Goal: Navigation & Orientation: Find specific page/section

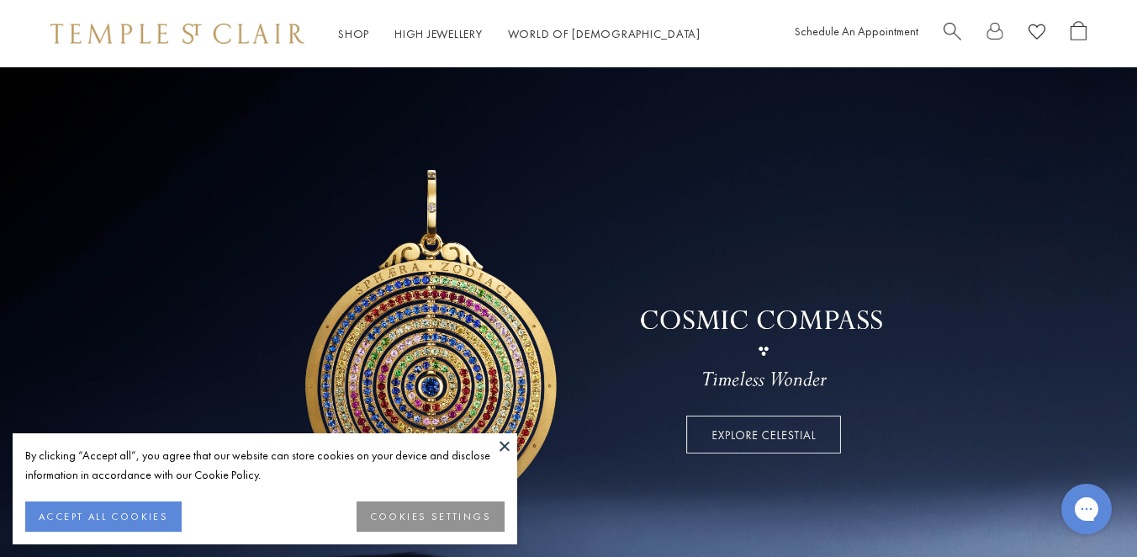
click at [508, 447] on button at bounding box center [504, 445] width 25 height 25
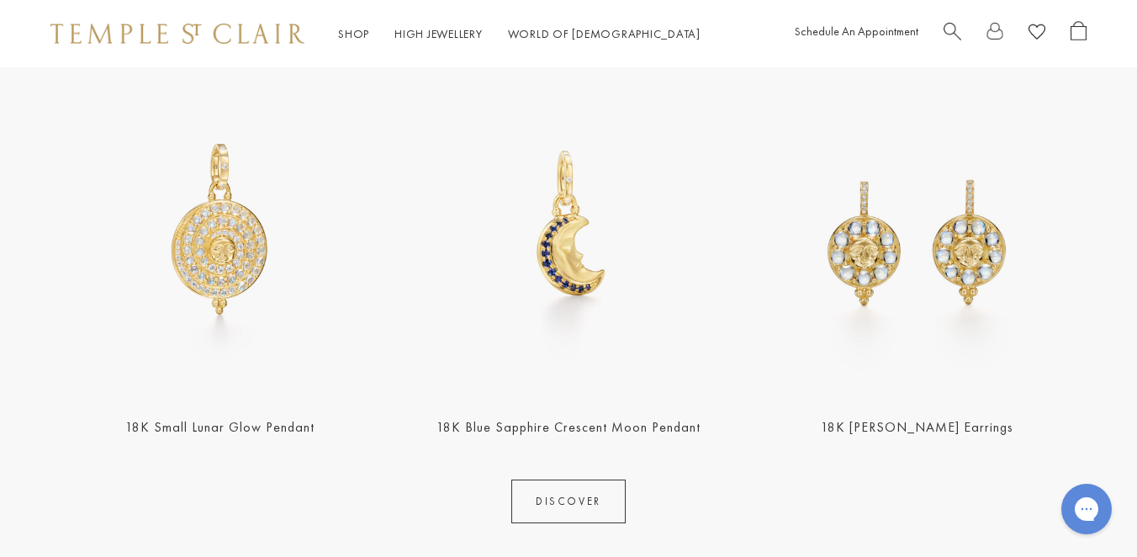
scroll to position [642, 0]
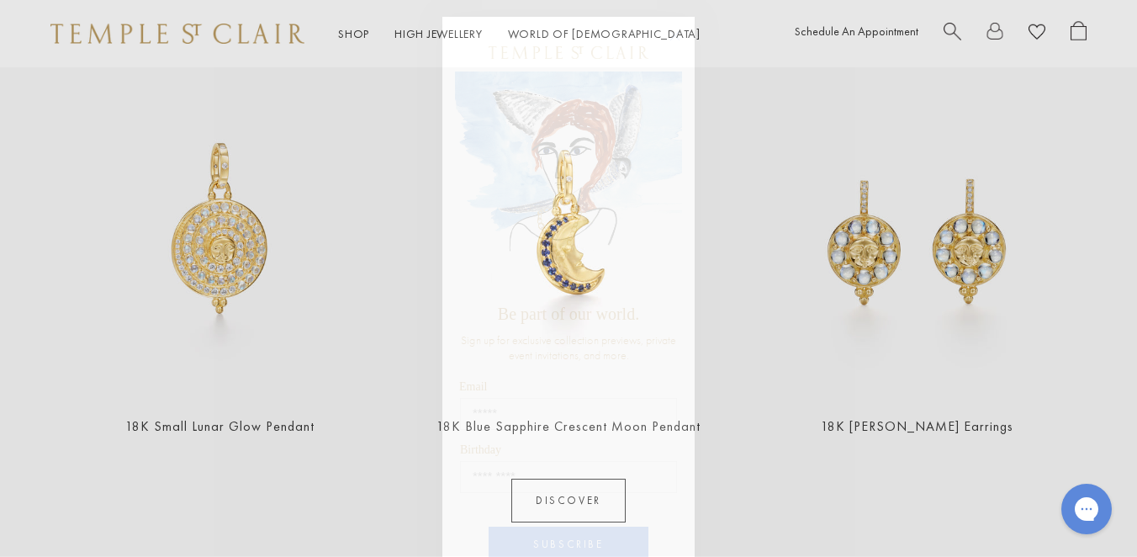
click at [678, 41] on circle "Close dialog" at bounding box center [675, 36] width 20 height 20
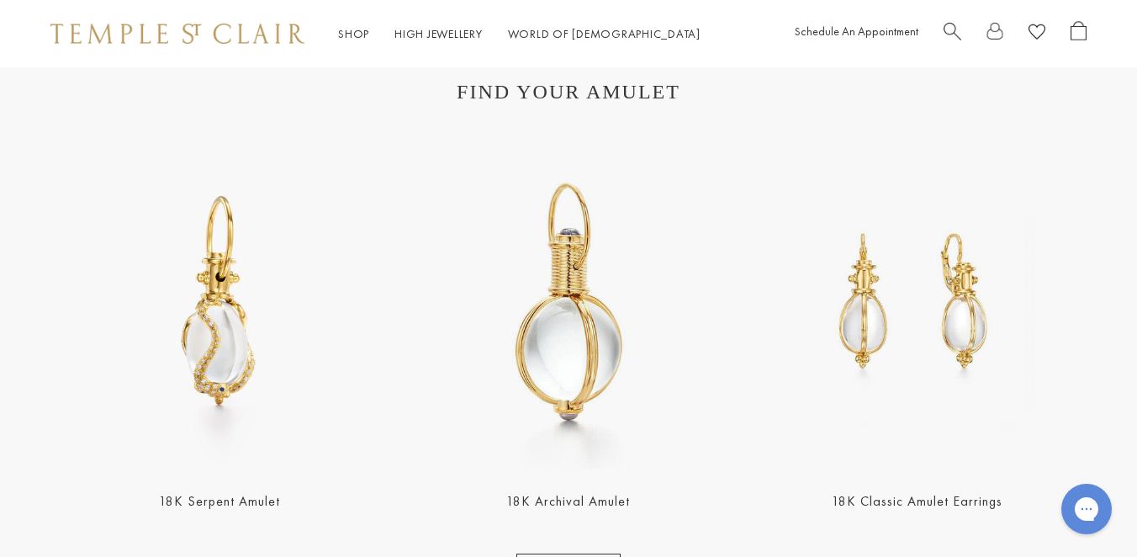
scroll to position [2769, 0]
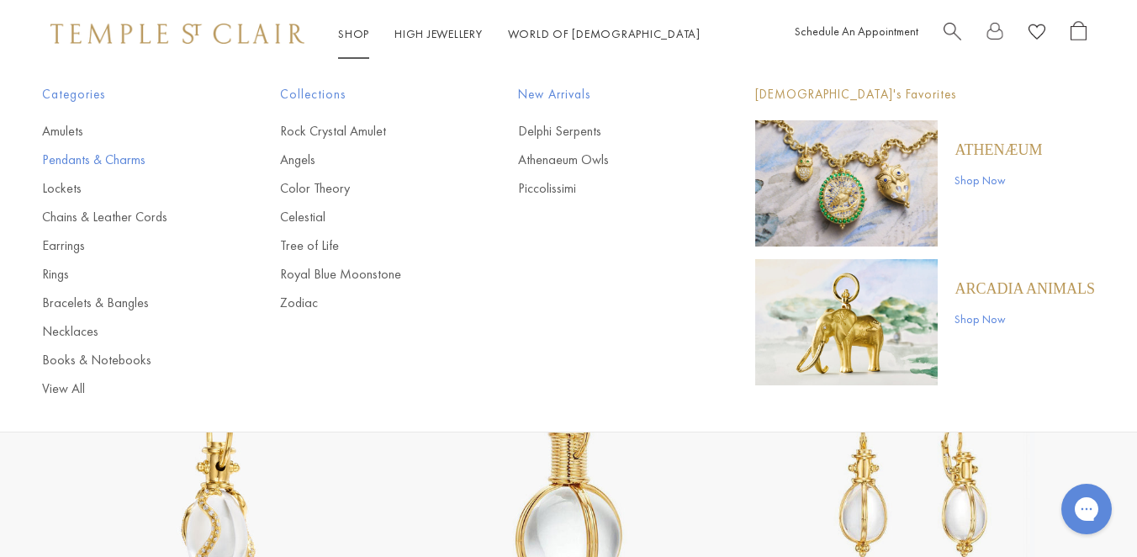
click at [109, 155] on link "Pendants & Charms" at bounding box center [127, 160] width 171 height 19
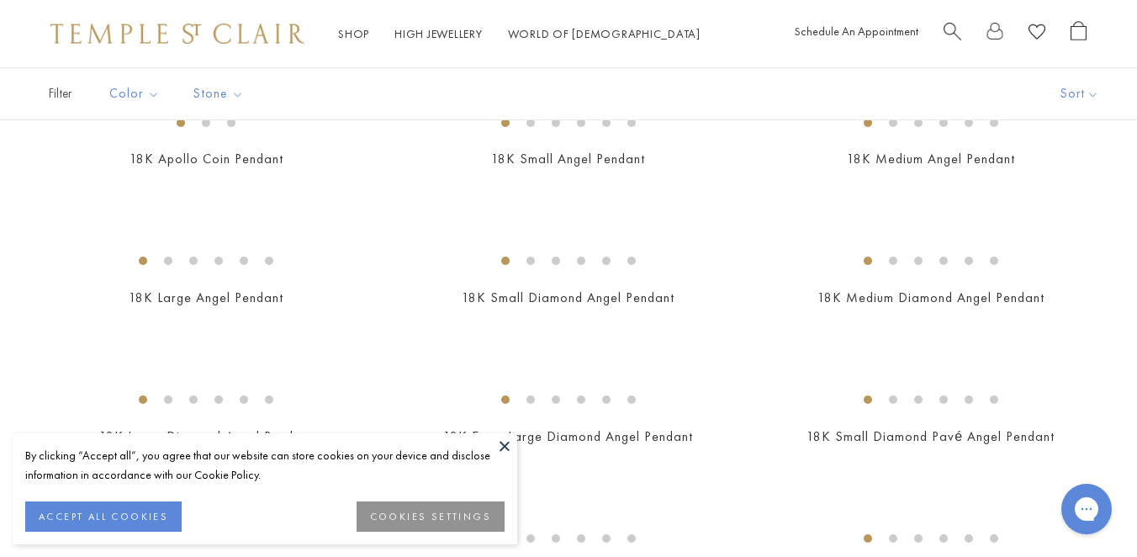
scroll to position [772, 0]
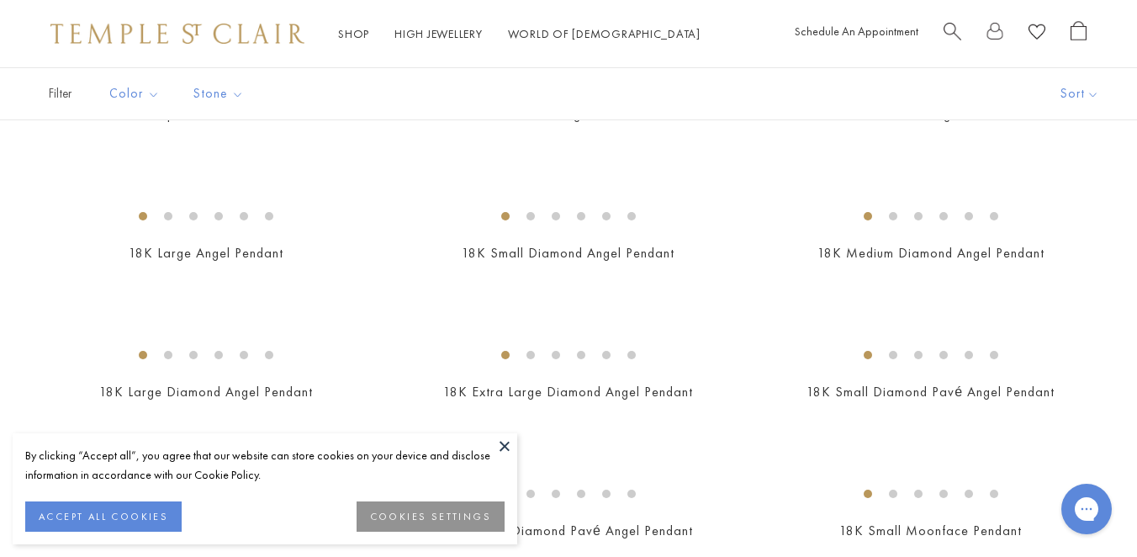
click at [502, 446] on button at bounding box center [504, 445] width 25 height 25
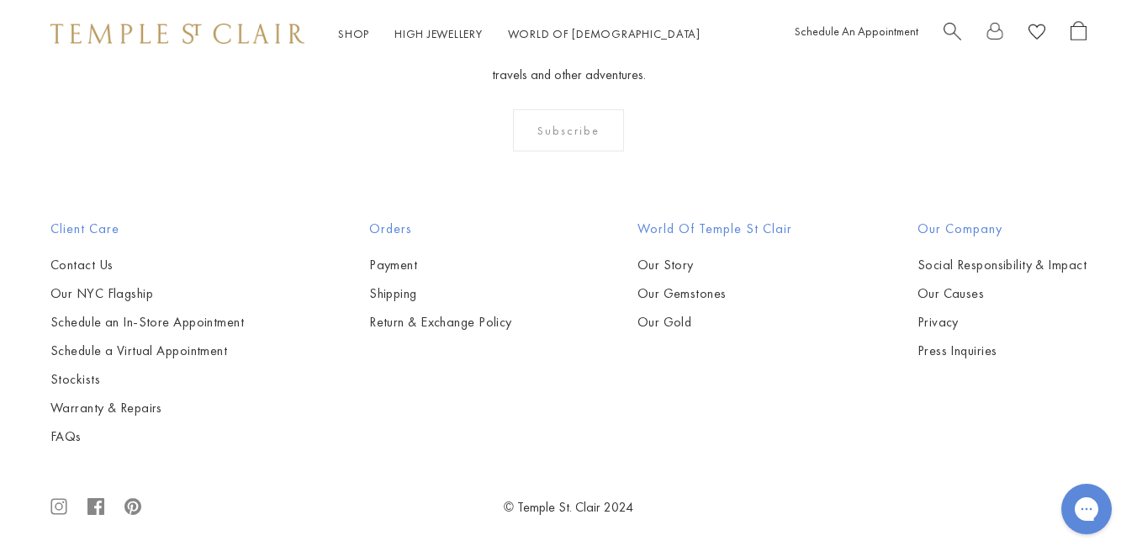
scroll to position [8692, 0]
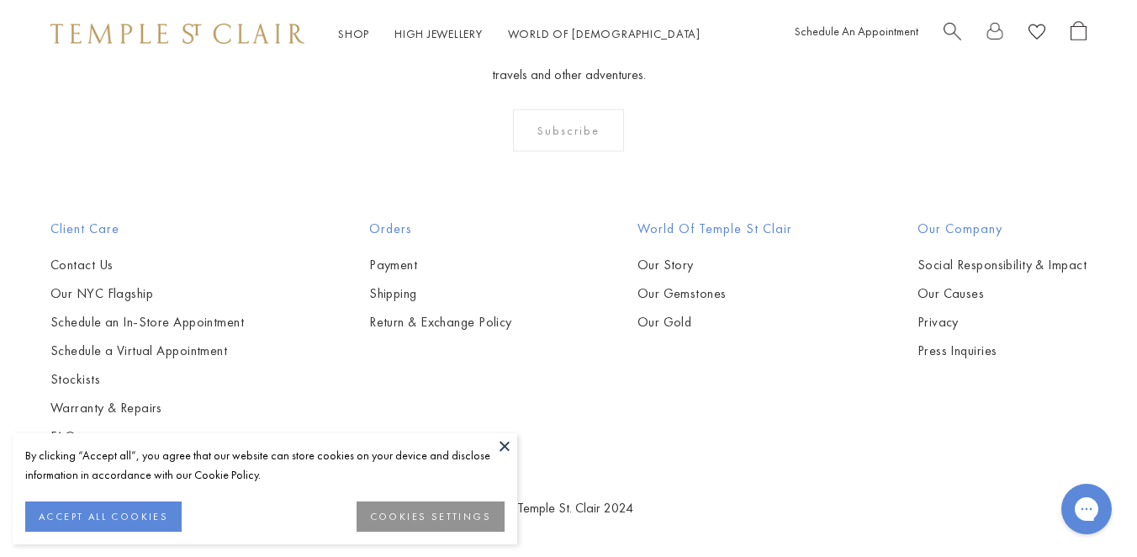
scroll to position [7132, 0]
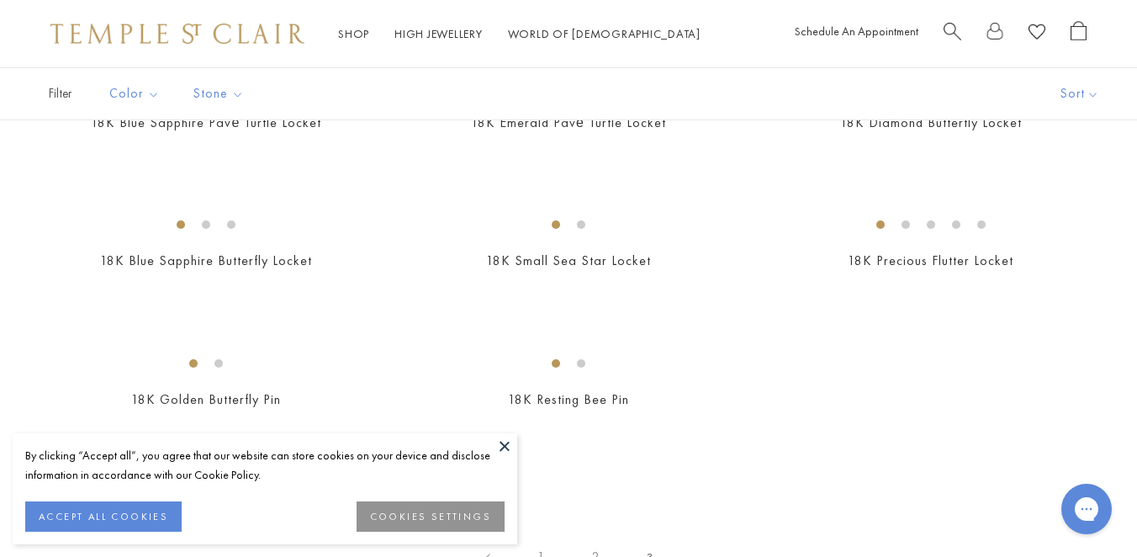
scroll to position [204, 0]
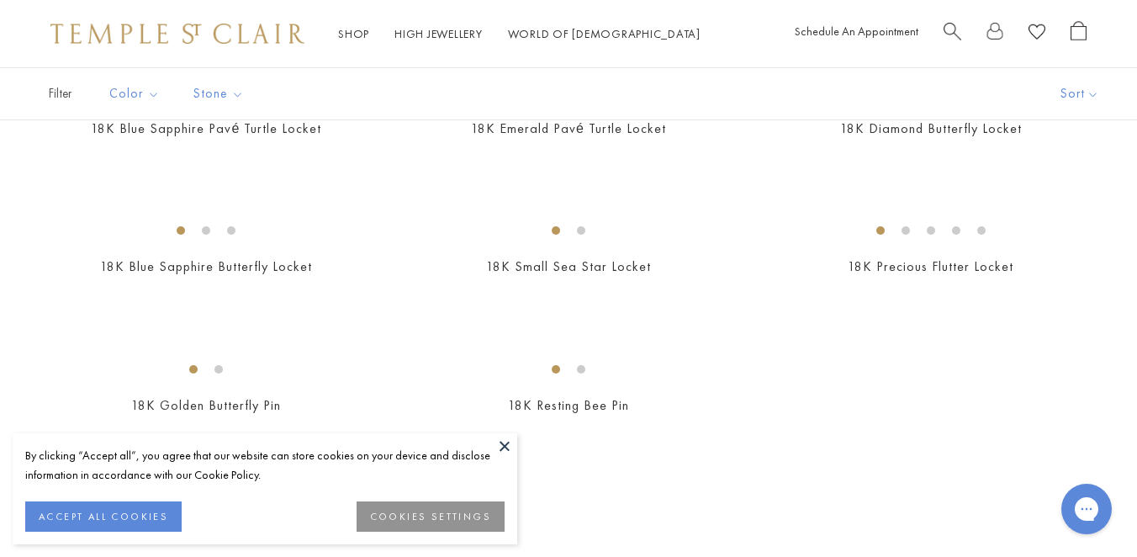
click at [506, 448] on button at bounding box center [504, 445] width 25 height 25
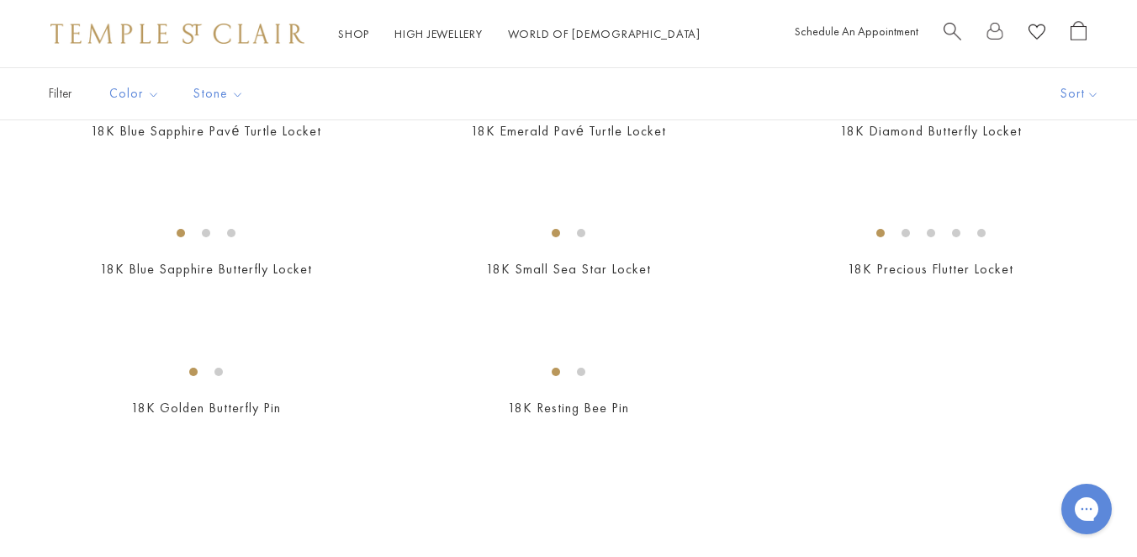
scroll to position [0, 0]
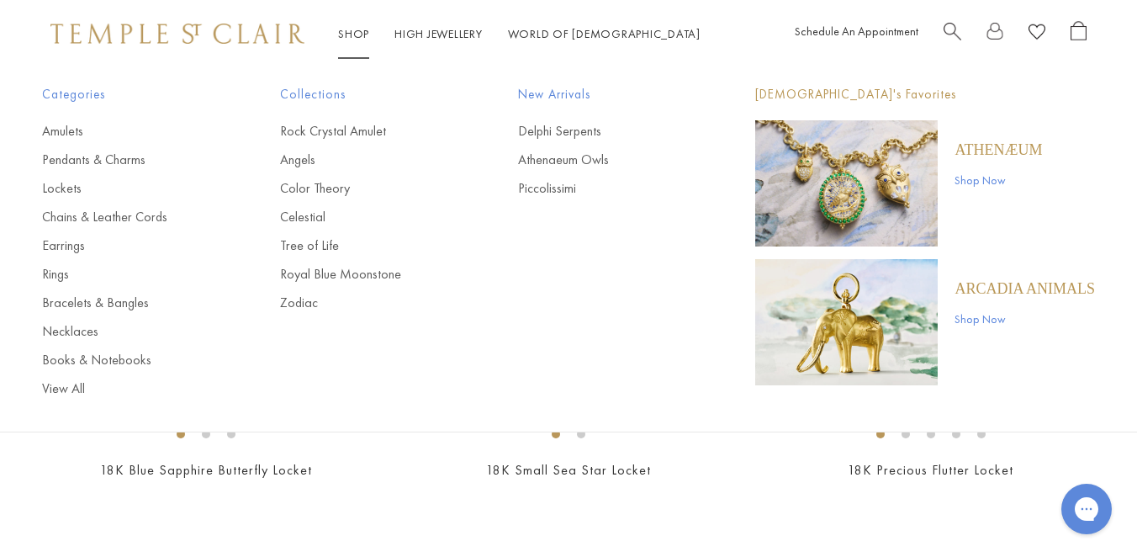
click at [352, 37] on link "Shop Shop" at bounding box center [353, 33] width 31 height 15
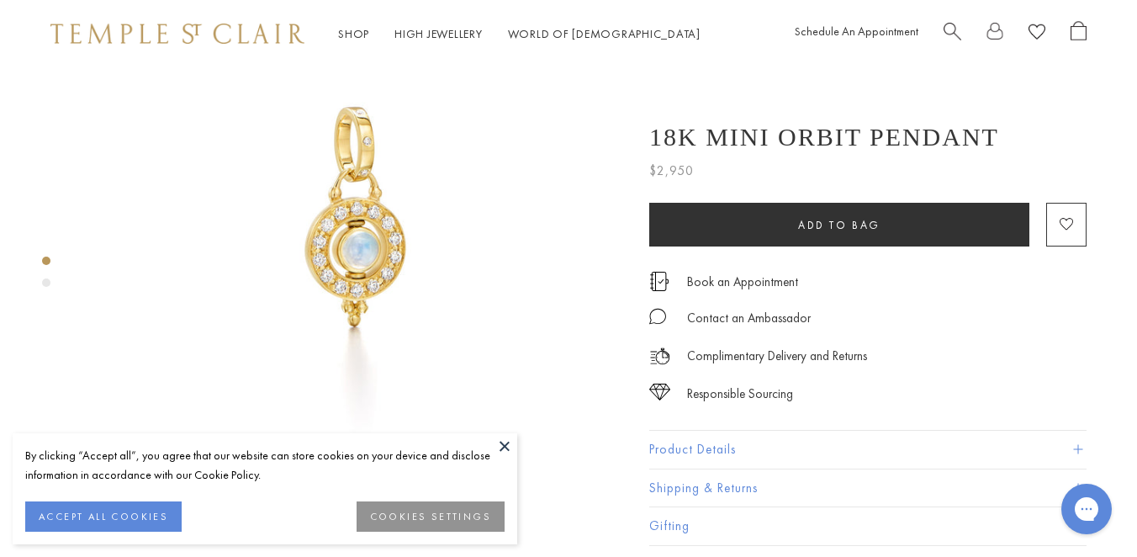
scroll to position [130, 0]
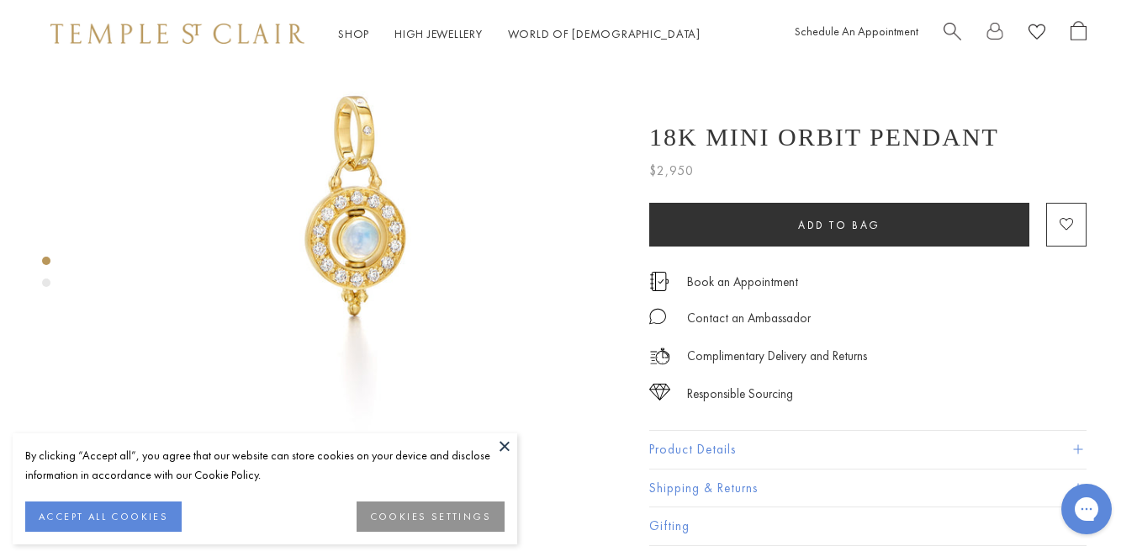
click at [323, 184] on img at bounding box center [354, 207] width 540 height 540
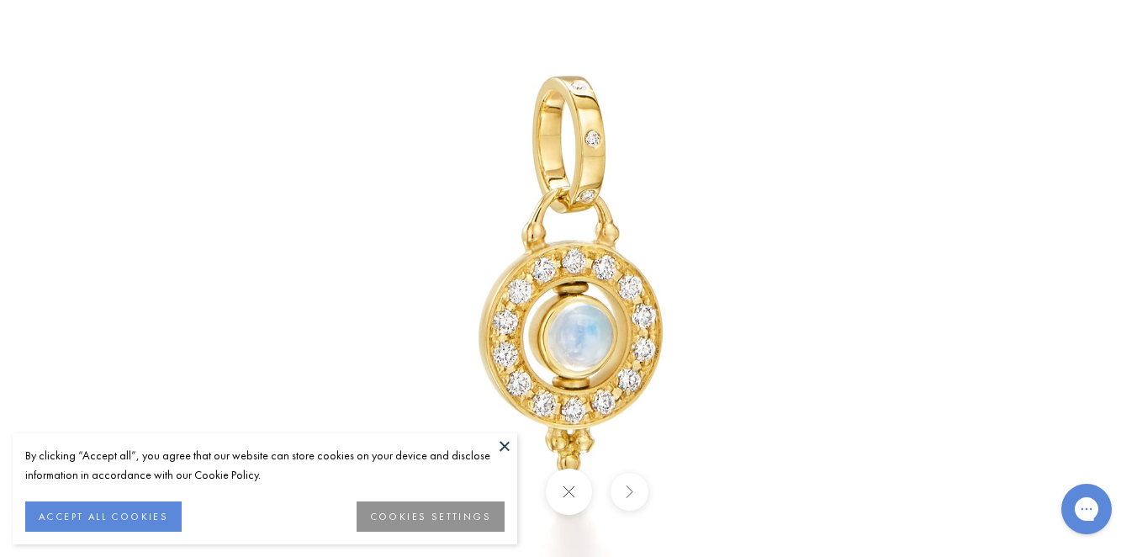
click at [553, 363] on img at bounding box center [569, 278] width 984 height 984
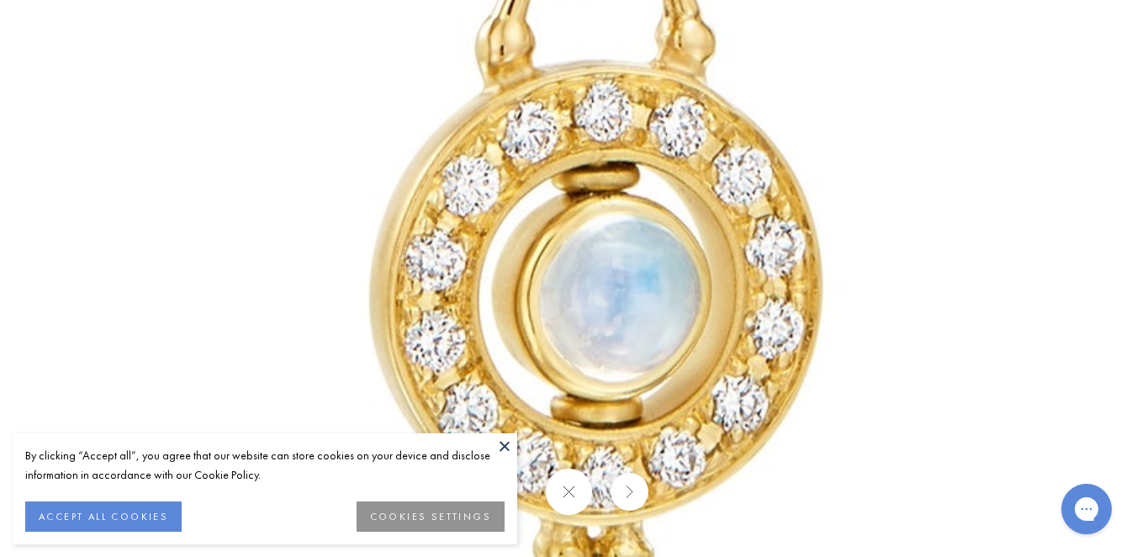
click at [665, 348] on img at bounding box center [590, 154] width 2423 height 2423
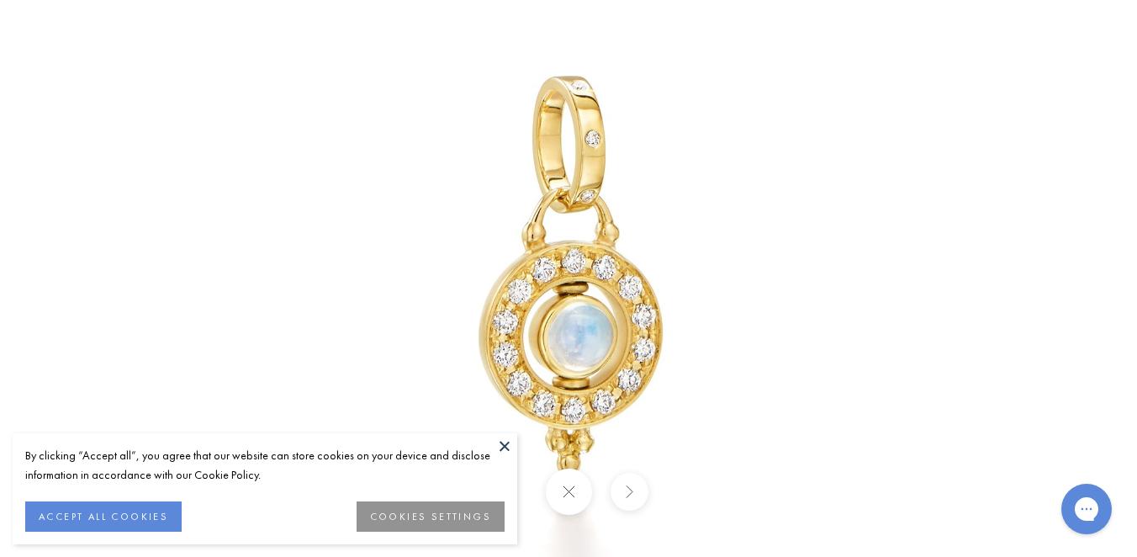
click at [665, 348] on img at bounding box center [569, 278] width 984 height 984
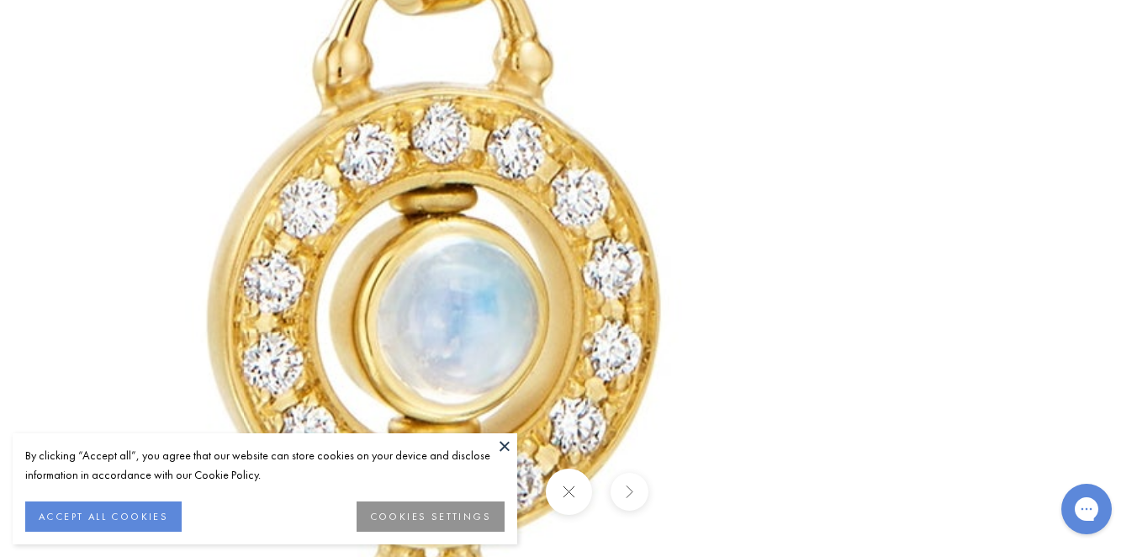
click at [569, 483] on button at bounding box center [568, 492] width 46 height 46
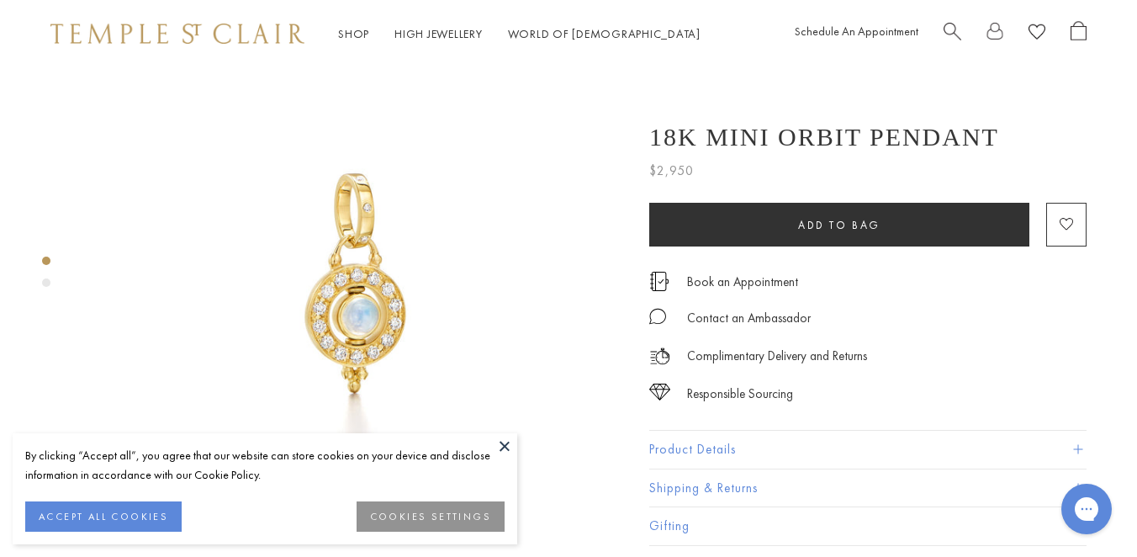
scroll to position [0, 0]
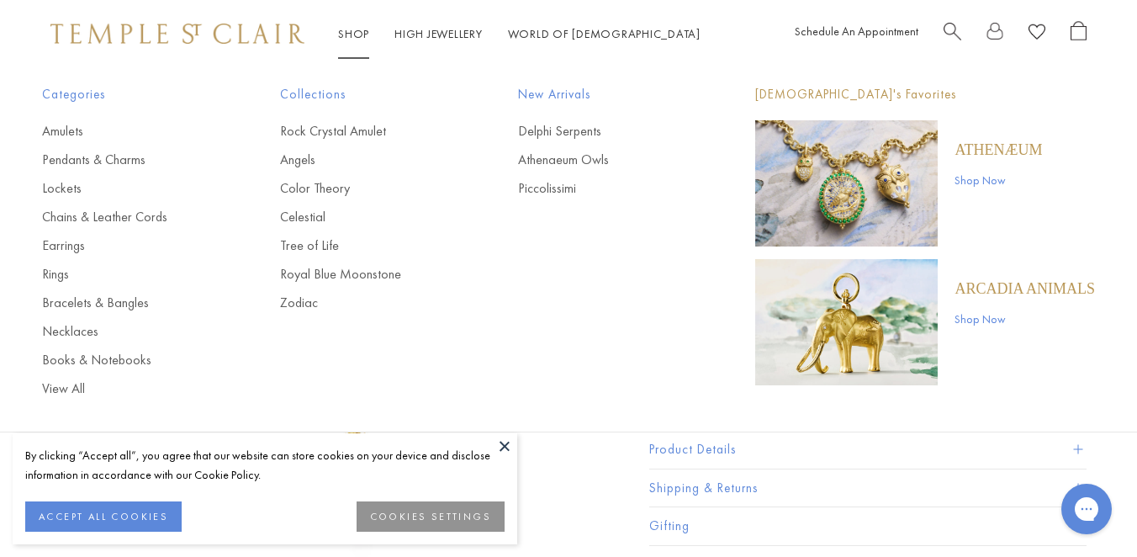
click at [361, 29] on link "Shop Shop" at bounding box center [353, 33] width 31 height 15
click at [581, 126] on link "Delphi Serpents" at bounding box center [603, 131] width 171 height 19
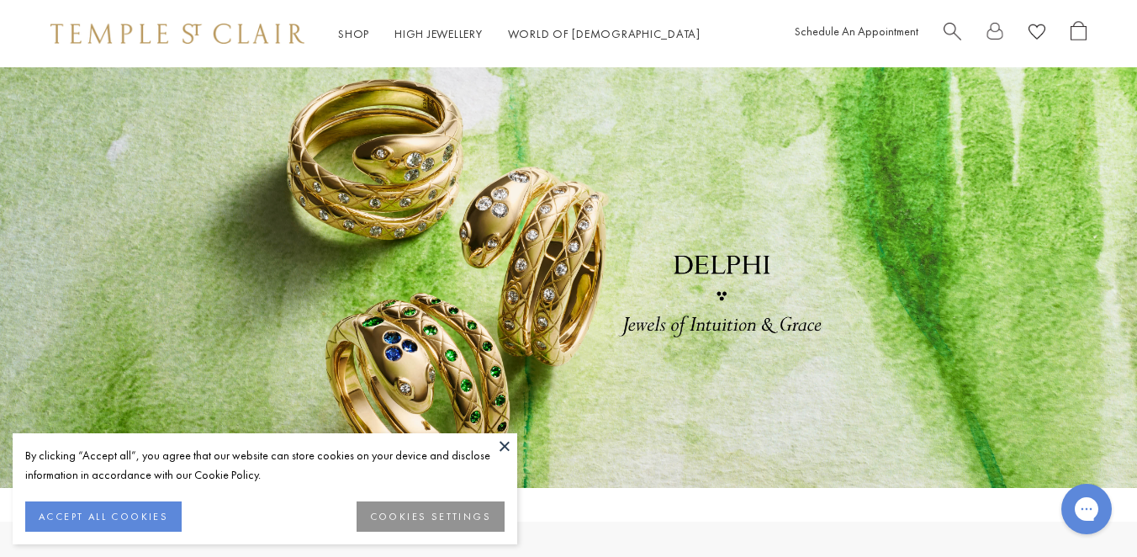
click at [506, 441] on button at bounding box center [504, 445] width 25 height 25
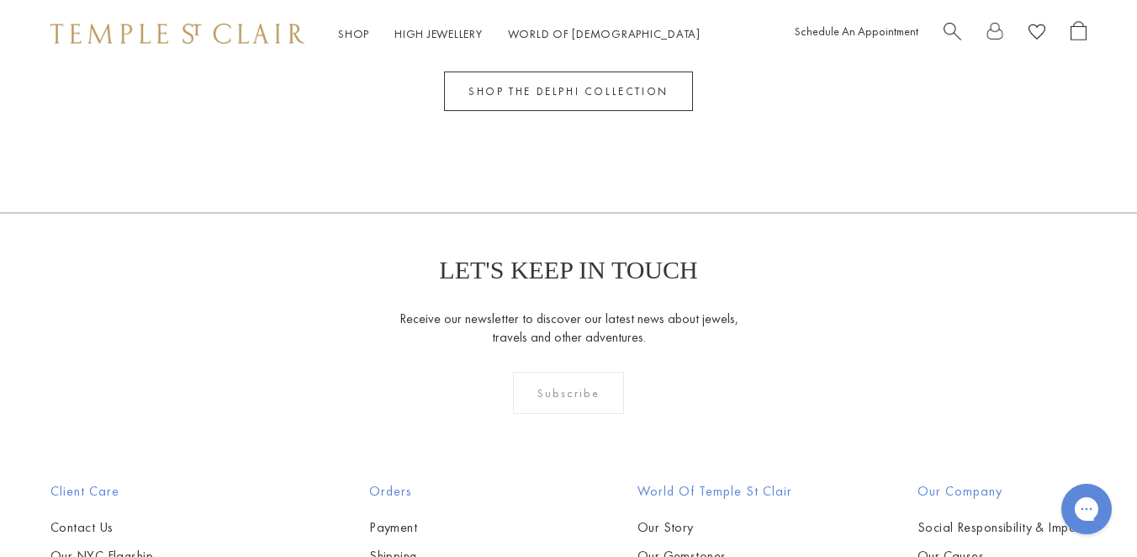
scroll to position [2669, 0]
click at [600, 67] on div "SHOP THE DELPHI COLLECTION" at bounding box center [568, 85] width 249 height 56
click at [597, 101] on link "SHOP THE DELPHI COLLECTION" at bounding box center [568, 94] width 249 height 40
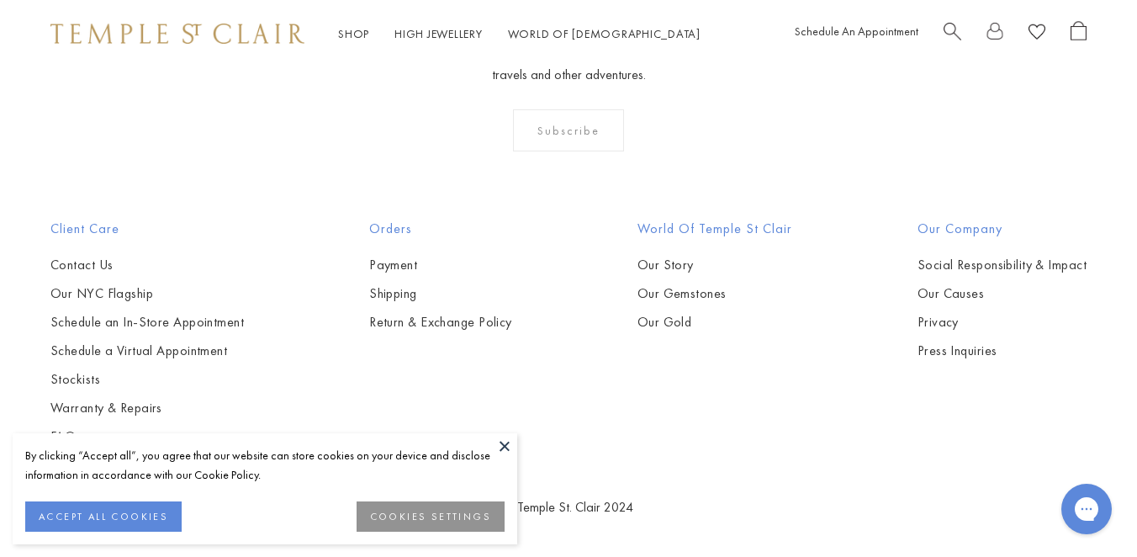
scroll to position [1388, 0]
